Goal: Browse casually

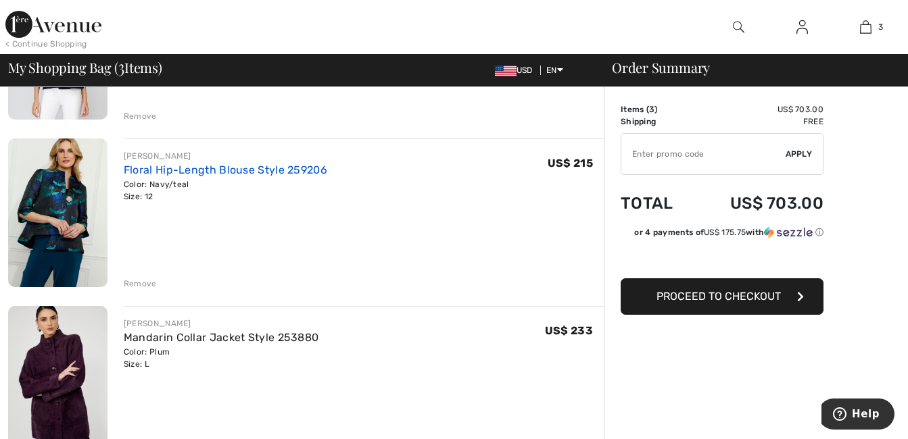
scroll to position [270, 0]
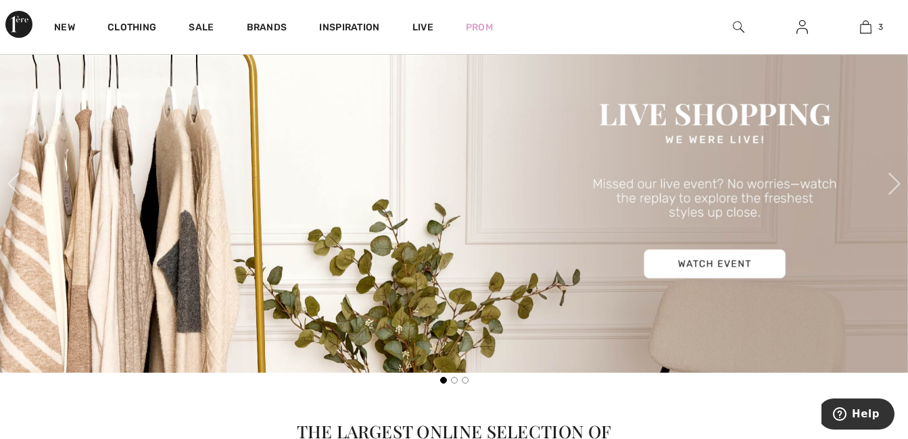
scroll to position [608, 0]
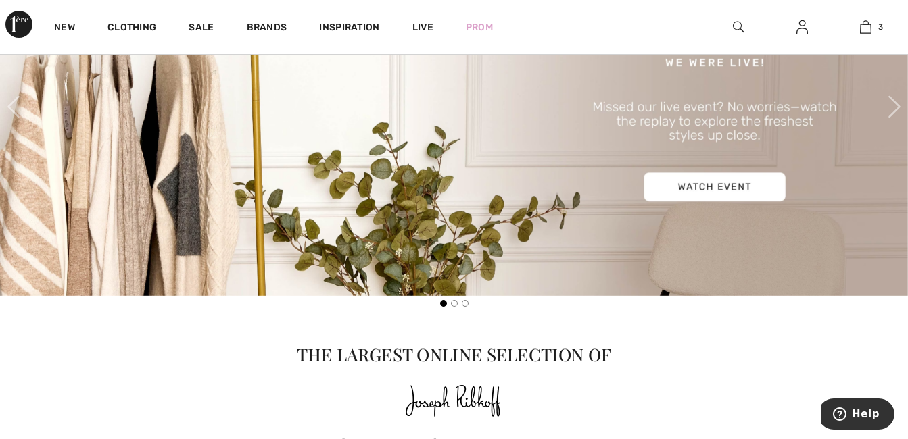
click at [703, 185] on img at bounding box center [454, 107] width 908 height 378
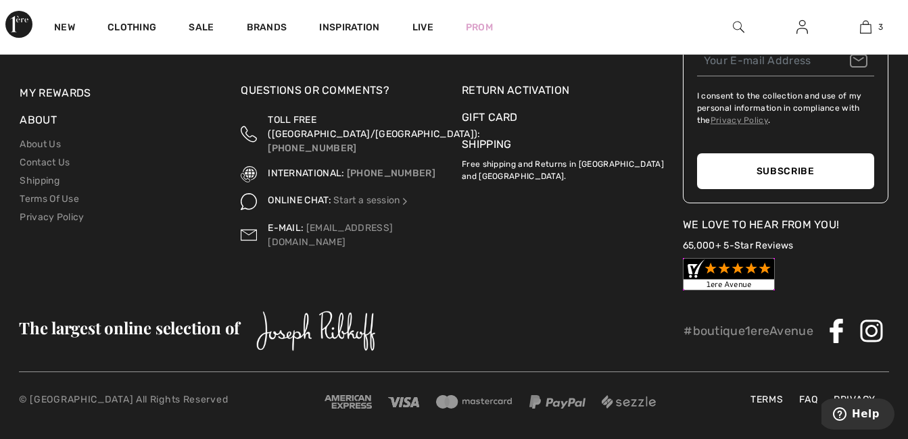
scroll to position [2108, 0]
